Goal: Communication & Community: Answer question/provide support

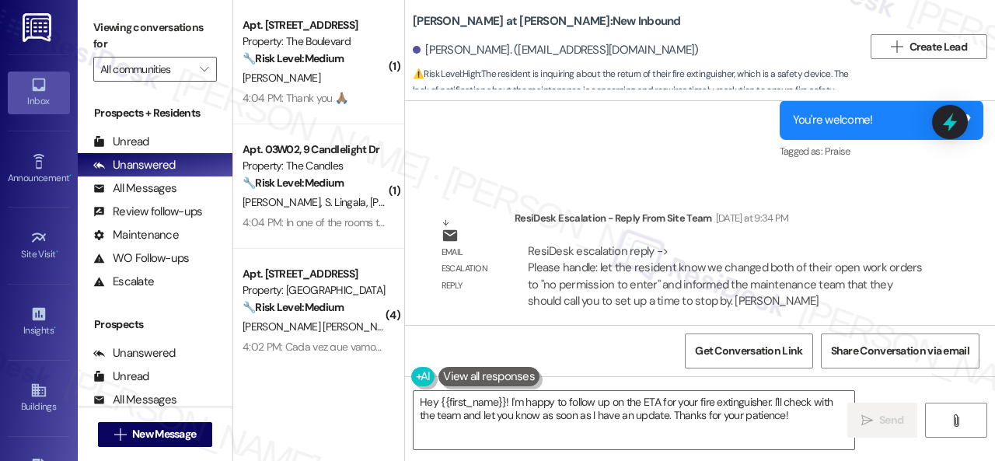
scroll to position [3133, 0]
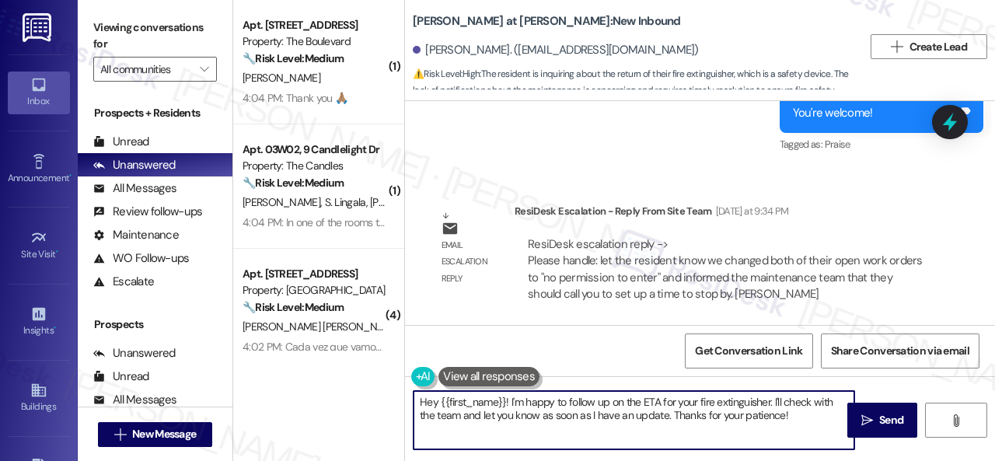
click at [510, 403] on textarea "Hey {{first_name}}! I'm happy to follow up on the ETA for your fire extinguishe…" at bounding box center [634, 420] width 441 height 58
drag, startPoint x: 510, startPoint y: 403, endPoint x: 806, endPoint y: 420, distance: 296.0
click at [805, 426] on div "Hey {{first_name}}! I'm happy to follow up on the ETA for your fire extinguishe…" at bounding box center [634, 420] width 443 height 60
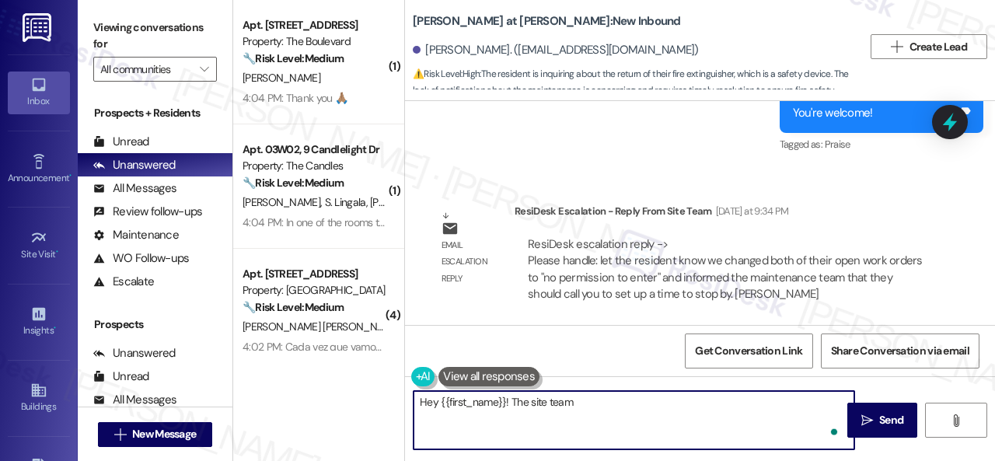
paste textarea "changed both of their open work orders to "no permission to enter" and informed…"
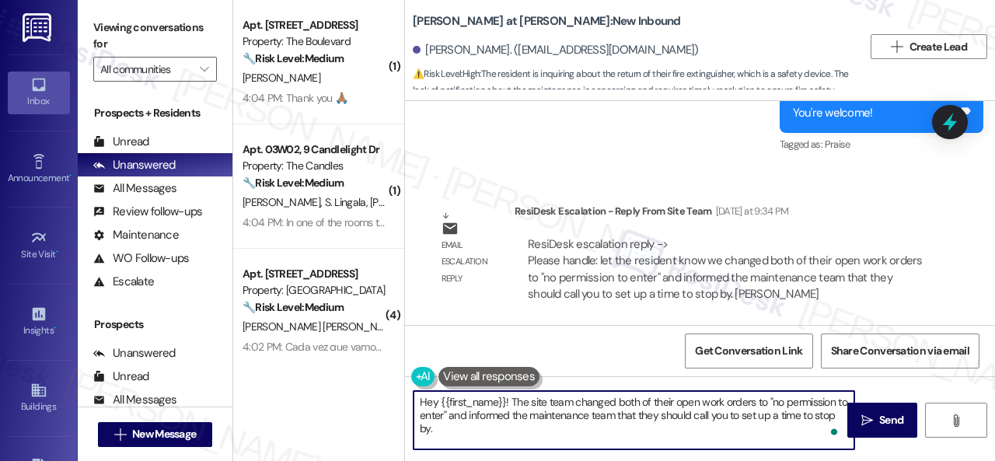
click at [658, 397] on textarea "Hey {{first_name}}! The site team changed both of their open work orders to "no…" at bounding box center [634, 420] width 441 height 58
click at [761, 428] on textarea "Hey {{first_name}}! The site team changed both of your open work orders to "no …" at bounding box center [634, 420] width 441 height 58
type textarea "Hey {{first_name}}! The site team changed both of your open work orders to "no …"
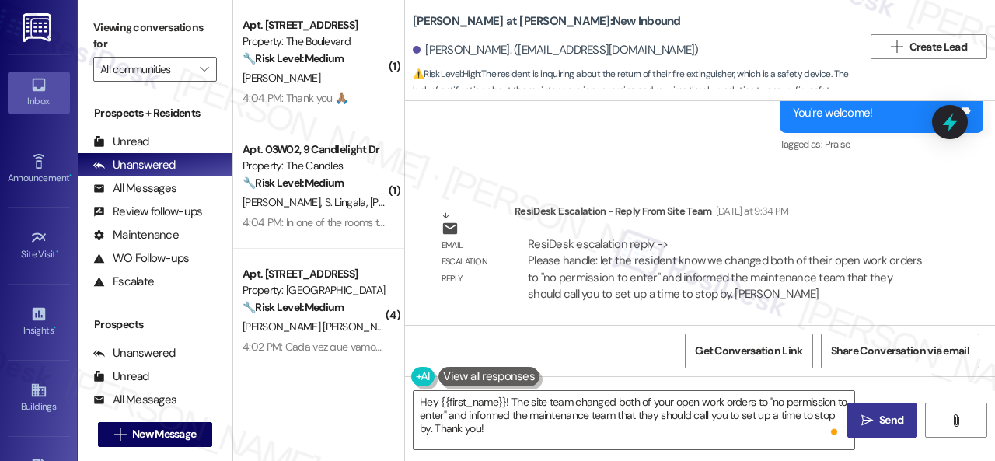
click at [891, 415] on span "Send" at bounding box center [892, 420] width 24 height 16
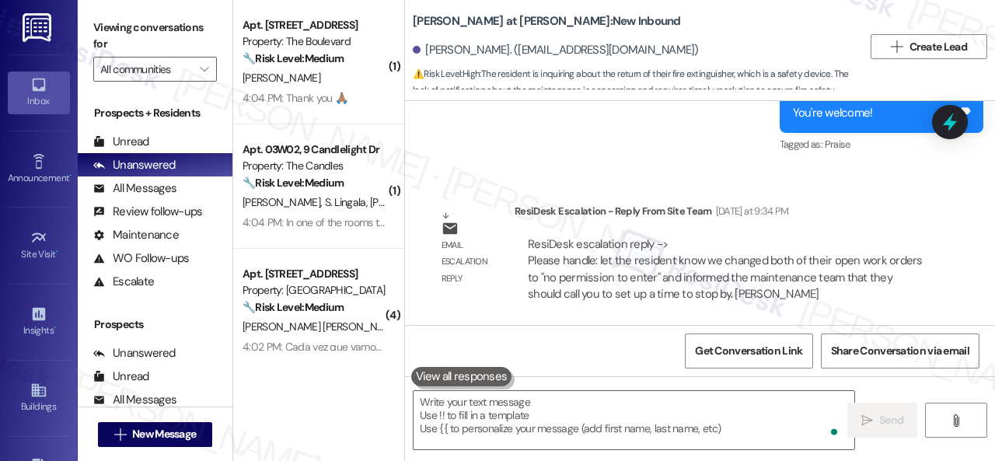
scroll to position [5, 0]
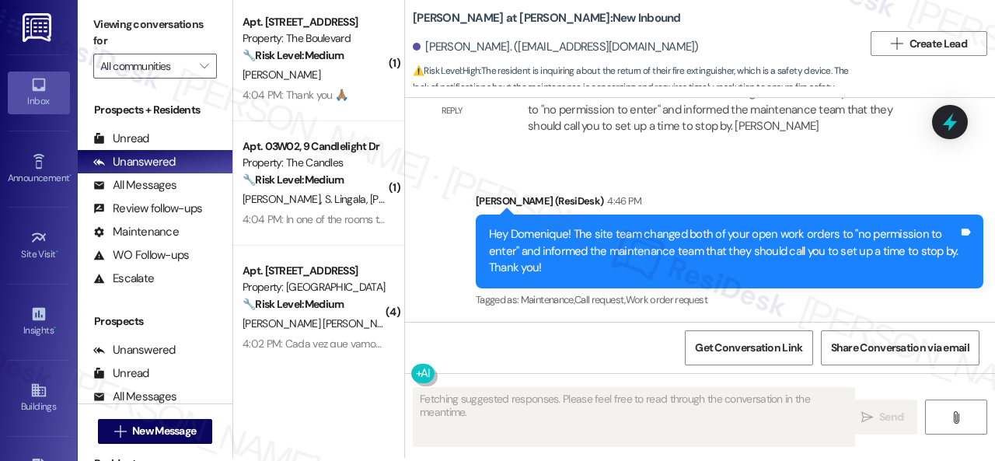
scroll to position [5, 0]
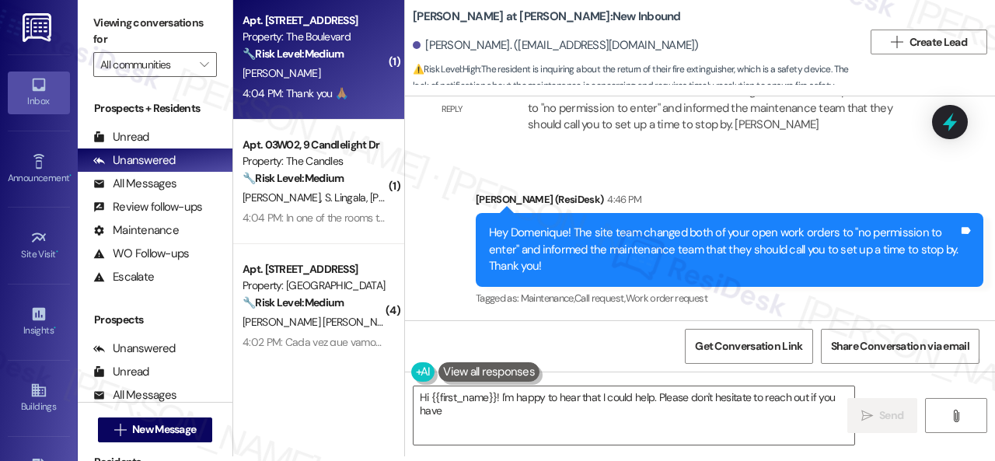
type textarea "Hi {{first_name}}! I'm happy to hear that I could help. Please don't hesitate t…"
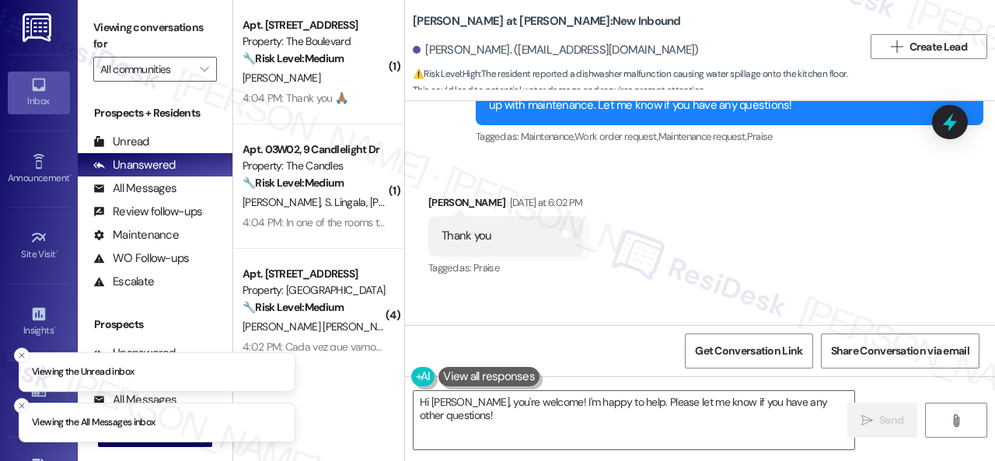
scroll to position [538, 0]
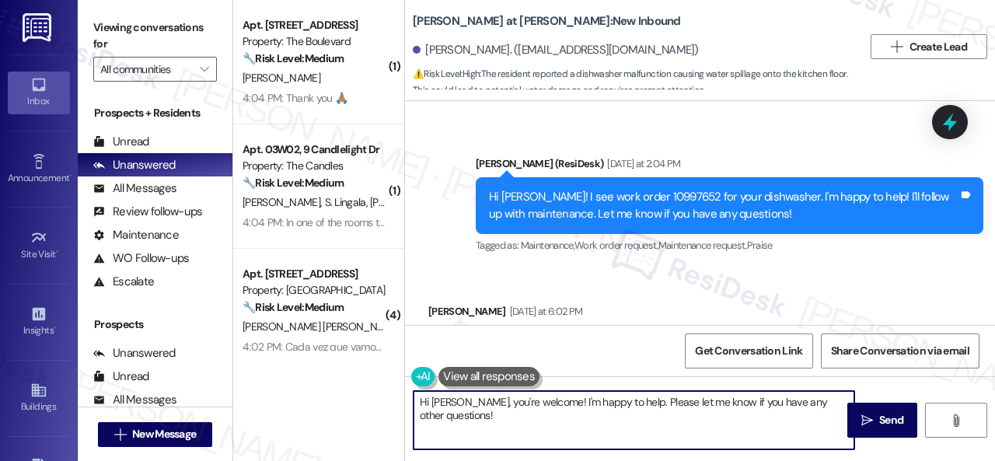
click at [342, 391] on div "( 1 ) Apt. 5111, 4800 Skyline Dr Property: The Boulevard 🔧 Risk Level: Medium T…" at bounding box center [614, 230] width 762 height 461
paste textarea "ey, I have an update on your concern. The site team stated that they followed u…"
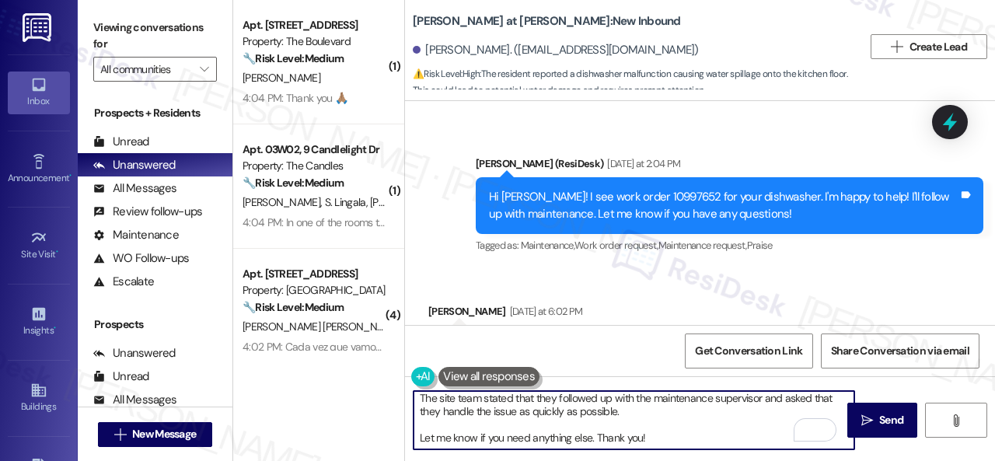
scroll to position [39, 0]
type textarea "Hey, I have an update on your concern. The site team stated that they followed …"
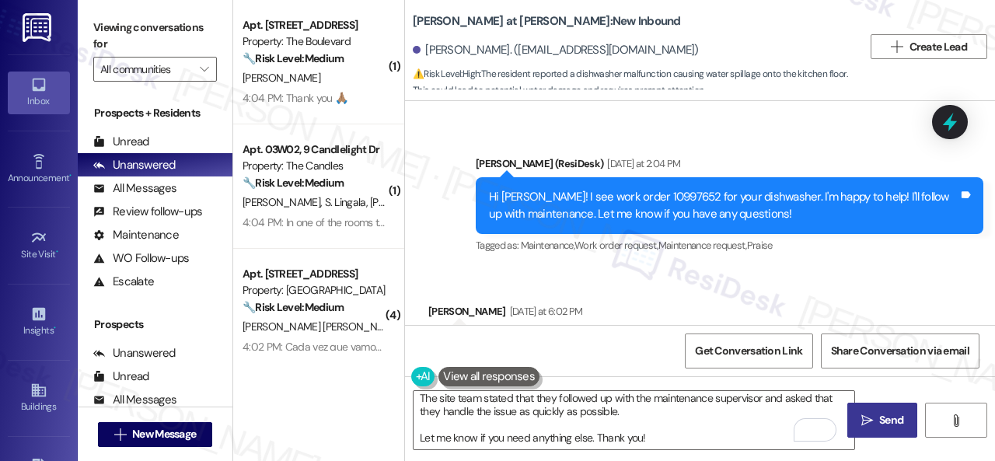
click at [859, 412] on span " Send" at bounding box center [883, 420] width 49 height 16
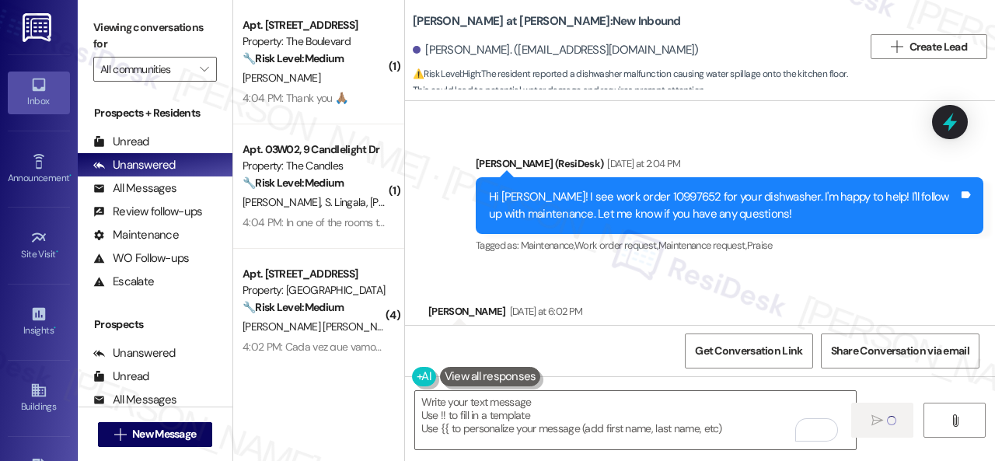
scroll to position [0, 0]
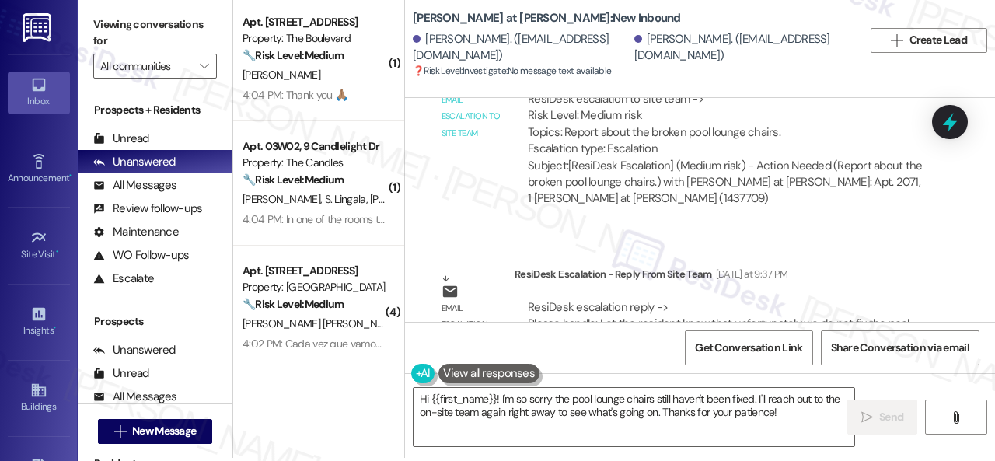
scroll to position [5, 0]
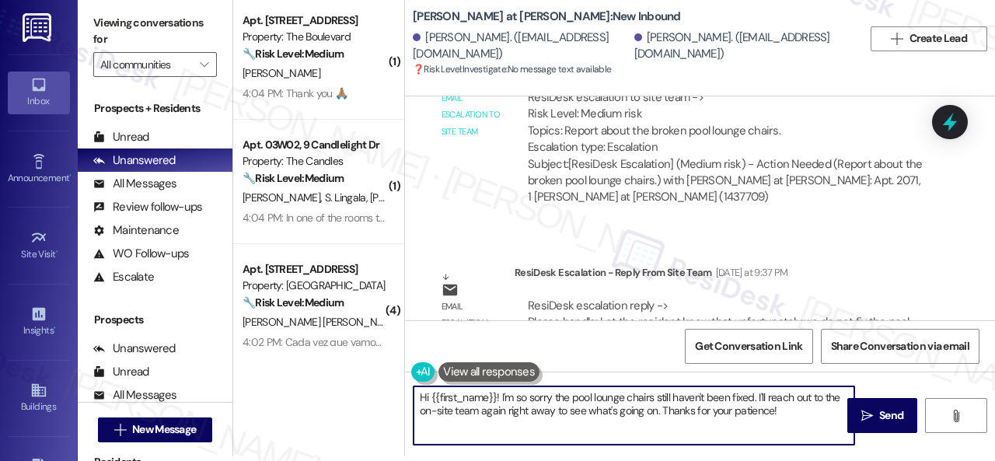
drag, startPoint x: 788, startPoint y: 410, endPoint x: 372, endPoint y: 380, distance: 417.1
click at [372, 380] on div "( 1 ) Apt. 5111, 4800 Skyline Dr Property: The Boulevard 🔧 Risk Level: Medium T…" at bounding box center [614, 225] width 762 height 461
paste textarea "ey, I have an update on your concern. The site team stated that they do not fix…"
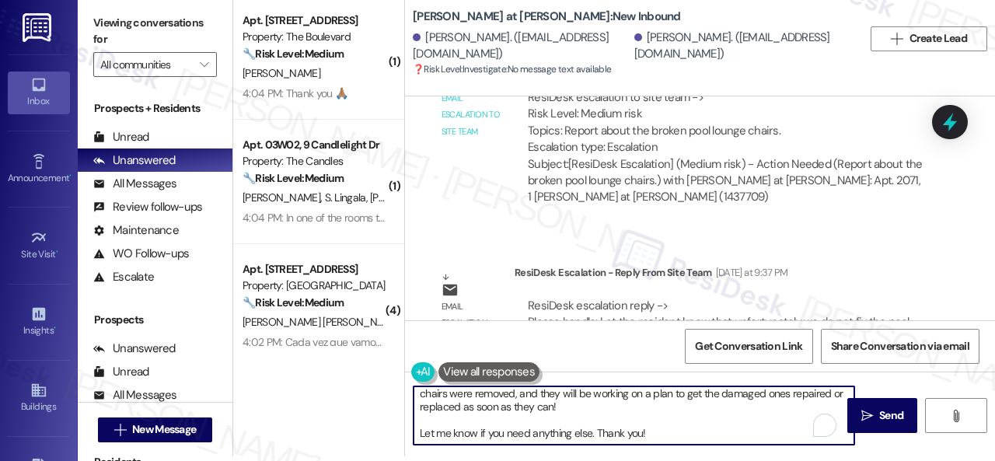
scroll to position [0, 0]
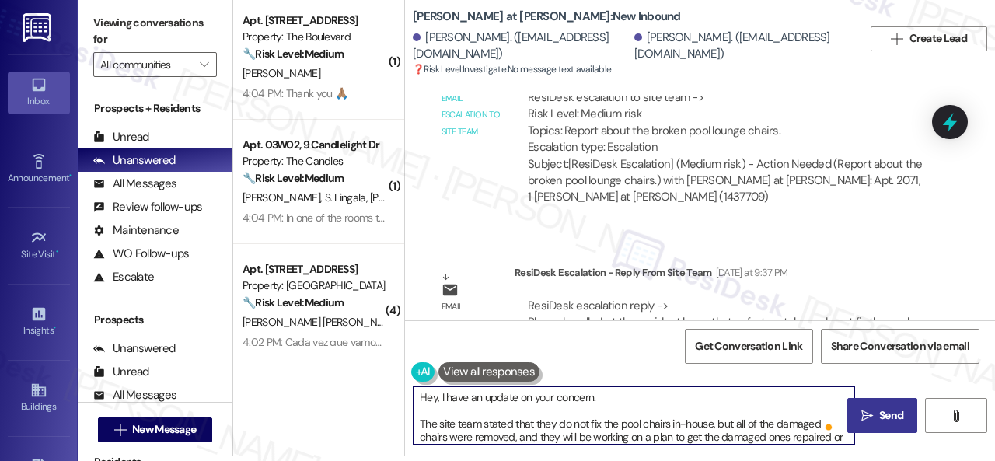
type textarea "Hey, I have an update on your concern. The site team stated that they do not fi…"
click at [884, 418] on span "Send" at bounding box center [892, 416] width 24 height 16
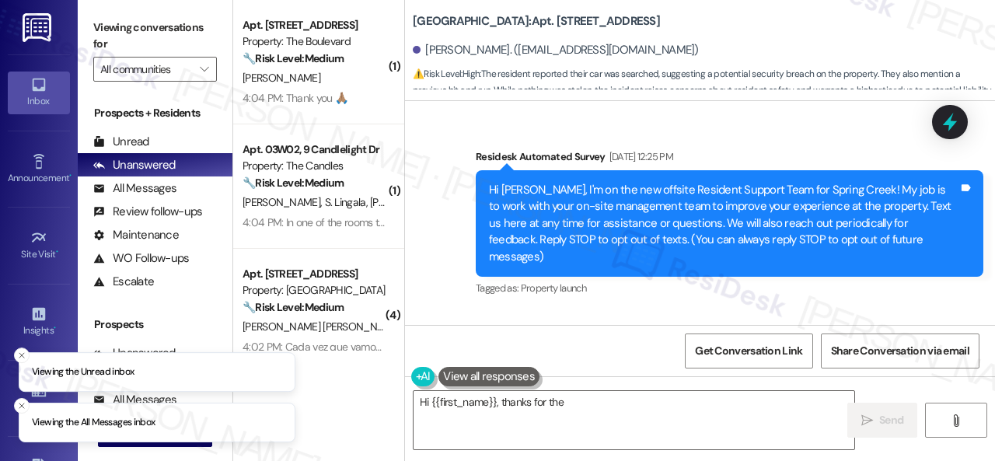
scroll to position [34244, 0]
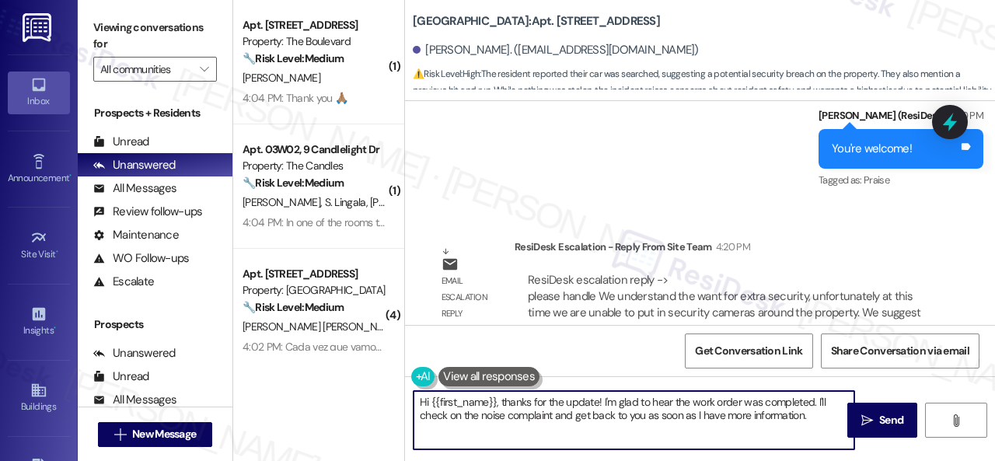
drag, startPoint x: 814, startPoint y: 420, endPoint x: 509, endPoint y: 425, distance: 304.9
click at [367, 327] on div "( 1 ) Apt. [STREET_ADDRESS] Property: The Boulevard 🔧 Risk Level: Medium The re…" at bounding box center [614, 230] width 762 height 461
paste textarea "ey, I have an update on your concern. The site team stated that they understand…"
type textarea "Hey, I have an update on your concern. The site team stated that they understan…"
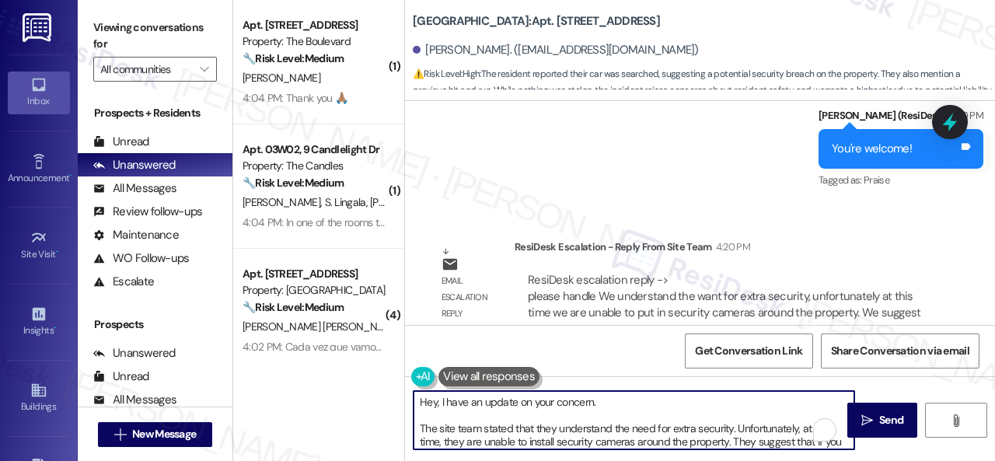
scroll to position [37, 0]
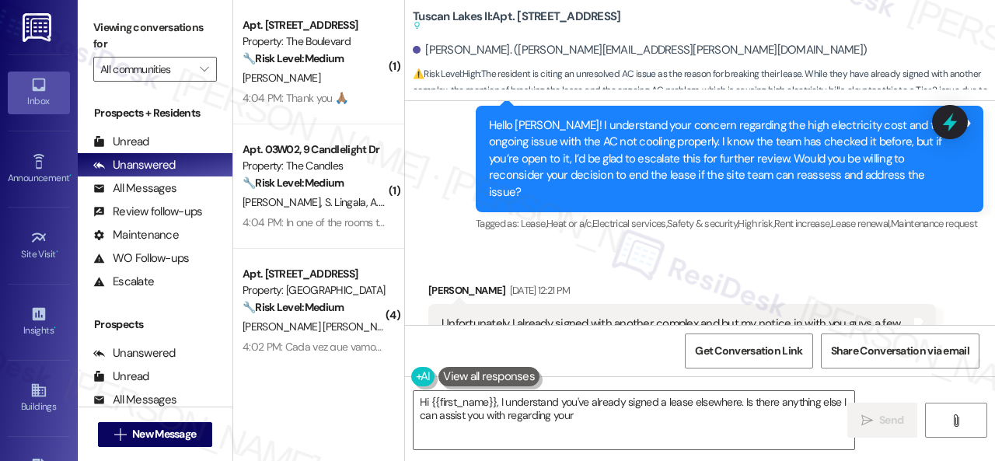
scroll to position [1609, 0]
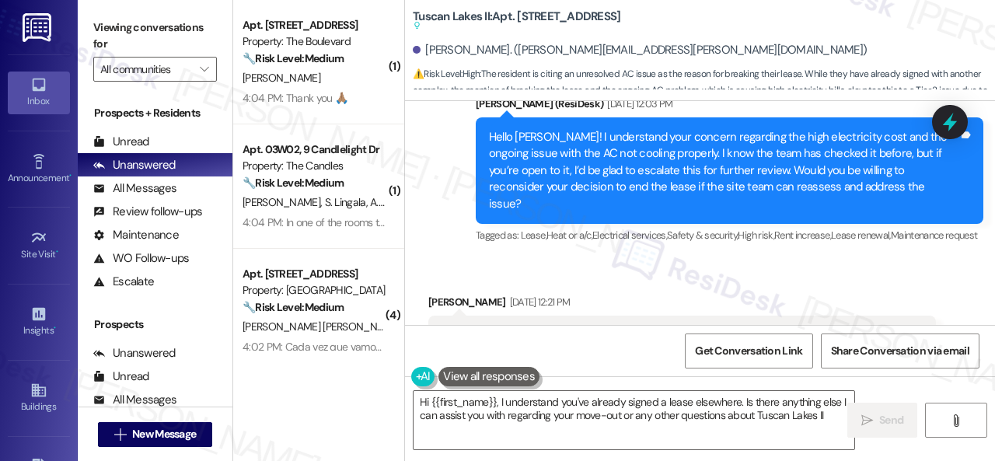
type textarea "Hi {{first_name}}, I understand you've already signed a lease elsewhere. Is the…"
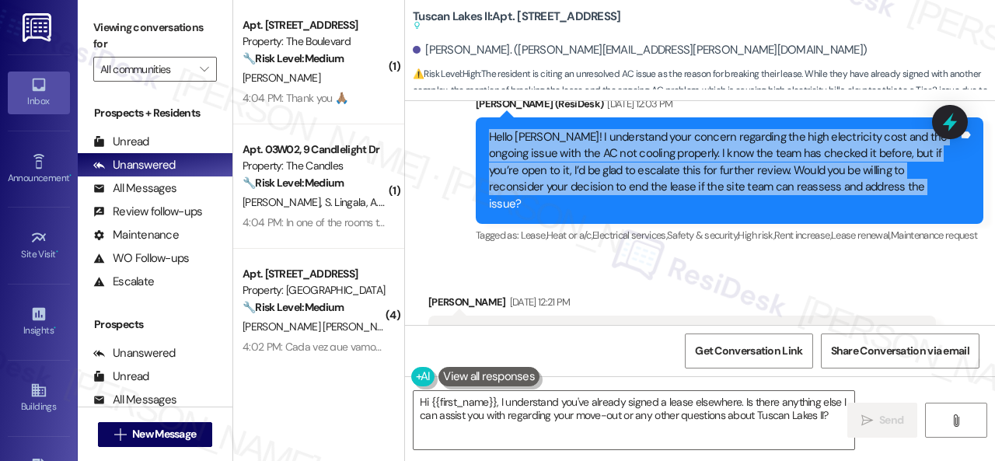
drag, startPoint x: 873, startPoint y: 187, endPoint x: 484, endPoint y: 142, distance: 391.5
click at [484, 142] on div "Hello [PERSON_NAME]! I understand your concern regarding the high electricity c…" at bounding box center [730, 170] width 508 height 107
copy div "Hello [PERSON_NAME]! I understand your concern regarding the high electricity c…"
